Goal: Task Accomplishment & Management: Manage account settings

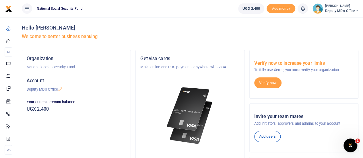
click at [338, 11] on span "Deputy MD's Office" at bounding box center [341, 10] width 33 height 5
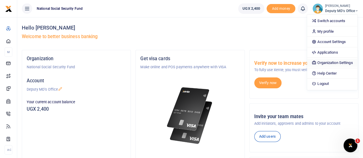
click at [337, 62] on link "Organization Settings" at bounding box center [332, 63] width 50 height 8
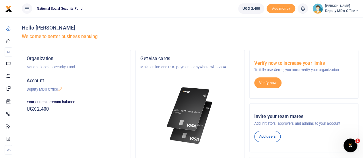
click at [336, 9] on span "Deputy MD's Office" at bounding box center [341, 10] width 33 height 5
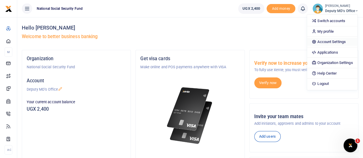
click at [334, 41] on link "Account Settings" at bounding box center [332, 42] width 50 height 8
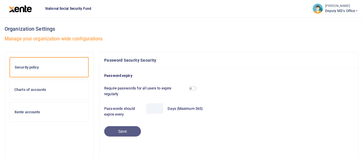
click at [345, 13] on span "Deputy MD's Office" at bounding box center [341, 10] width 33 height 5
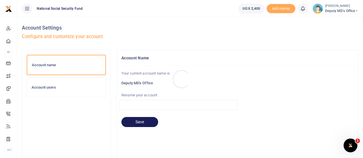
click at [39, 87] on div at bounding box center [181, 79] width 363 height 158
click at [39, 87] on h6 "Account users" at bounding box center [66, 87] width 69 height 5
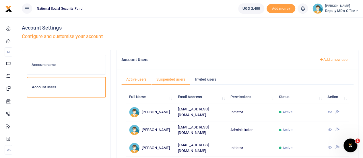
click at [172, 79] on link "Suspended users" at bounding box center [171, 79] width 39 height 11
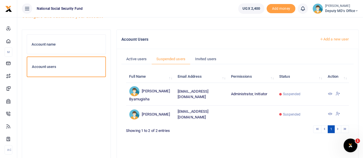
scroll to position [29, 0]
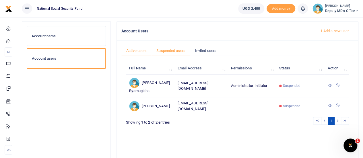
click at [134, 48] on link "Active users" at bounding box center [136, 50] width 30 height 11
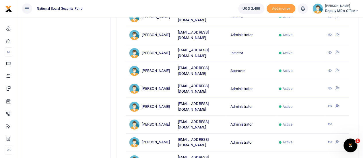
scroll to position [86, 0]
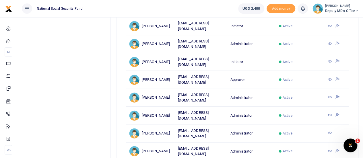
click at [330, 81] on icon at bounding box center [329, 79] width 5 height 5
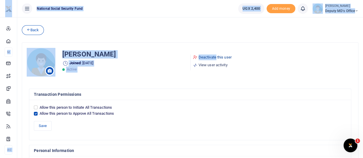
click at [195, 57] on icon at bounding box center [195, 57] width 5 height 5
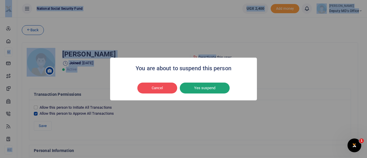
click at [203, 86] on button "Yes suspend" at bounding box center [205, 88] width 50 height 11
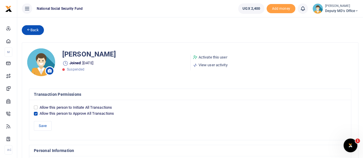
click at [26, 27] on link "Back" at bounding box center [33, 30] width 22 height 10
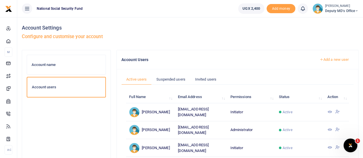
click at [324, 63] on link "Add a new user" at bounding box center [334, 60] width 39 height 10
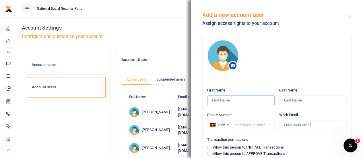
click at [235, 101] on input "First Name" at bounding box center [240, 101] width 67 height 10
click at [295, 126] on input "Work Email" at bounding box center [312, 125] width 67 height 10
paste input "[EMAIL_ADDRESS][DOMAIN_NAME]"
type input "[EMAIL_ADDRESS][DOMAIN_NAME]"
click at [237, 122] on input "Phone Number" at bounding box center [240, 125] width 67 height 10
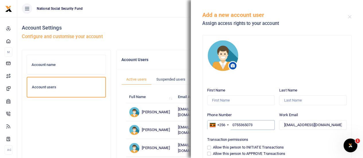
click at [235, 124] on input "0755365073" at bounding box center [240, 125] width 67 height 10
click at [234, 124] on input "0755365073" at bounding box center [240, 125] width 67 height 10
type input "755365073"
click at [223, 102] on input "First Name" at bounding box center [240, 101] width 67 height 10
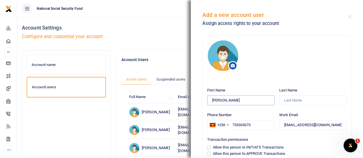
type input "Gerald Paul"
click at [294, 102] on input "Last Name" at bounding box center [312, 101] width 67 height 10
type input "Kasaato"
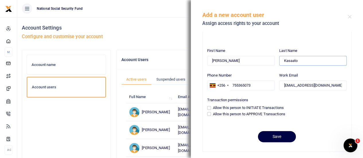
scroll to position [42, 0]
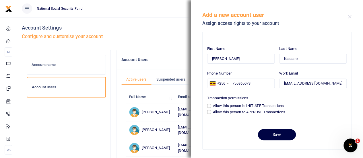
click at [211, 112] on div "Allow this person to APPROVE Transactions" at bounding box center [277, 112] width 140 height 6
click at [210, 112] on input "Allow this person to APPROVE Transactions" at bounding box center [209, 112] width 4 height 4
checkbox input "true"
click at [273, 133] on button "Save" at bounding box center [277, 134] width 38 height 11
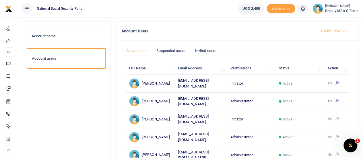
scroll to position [57, 0]
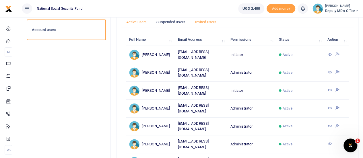
click at [199, 22] on link "Invited users" at bounding box center [205, 22] width 31 height 11
